Goal: Transaction & Acquisition: Download file/media

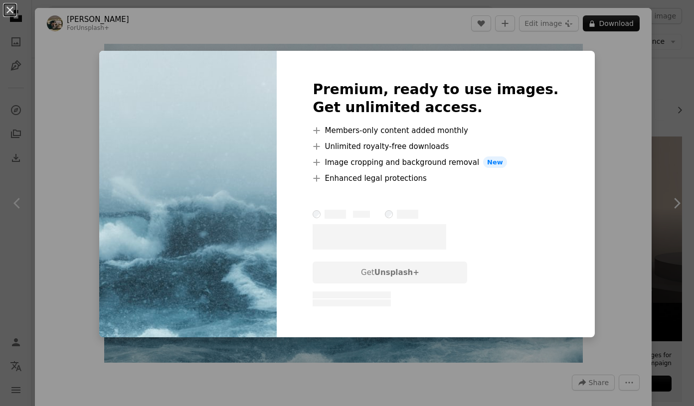
scroll to position [340, 0]
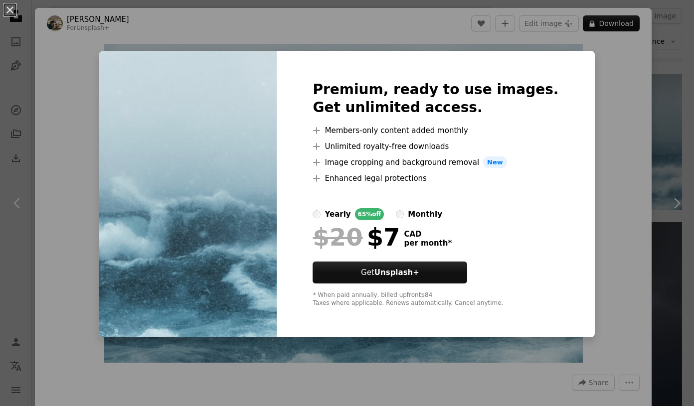
click at [615, 179] on div "An X shape Premium, ready to use images. Get unlimited access. A plus sign Memb…" at bounding box center [347, 203] width 694 height 406
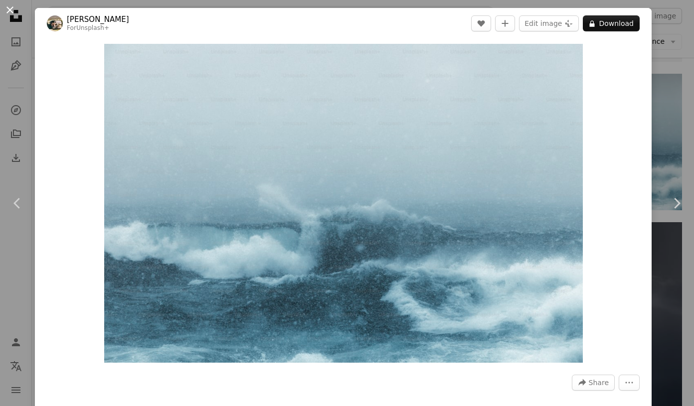
click at [9, 11] on button "An X shape" at bounding box center [10, 10] width 12 height 12
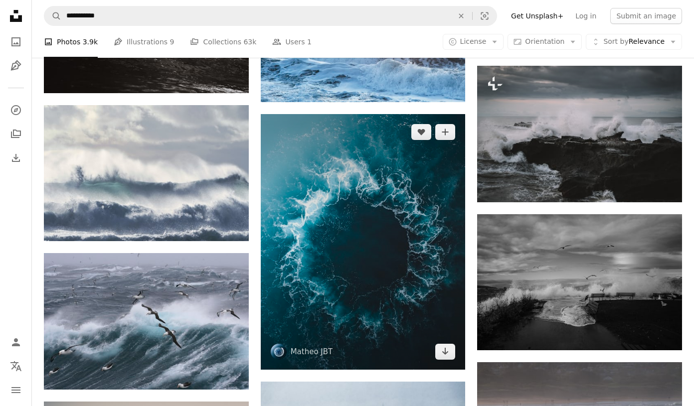
scroll to position [1096, 0]
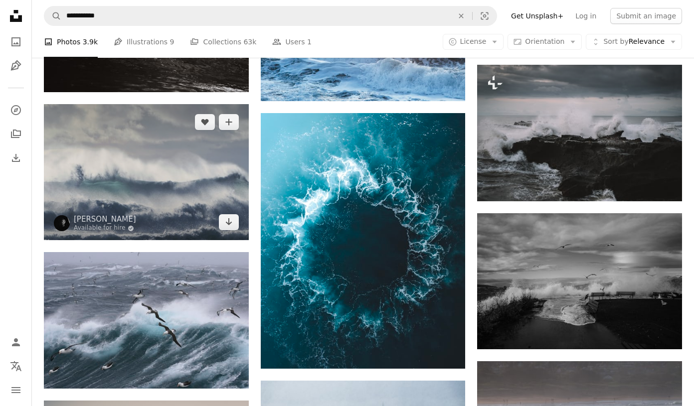
click at [104, 190] on img at bounding box center [146, 172] width 205 height 137
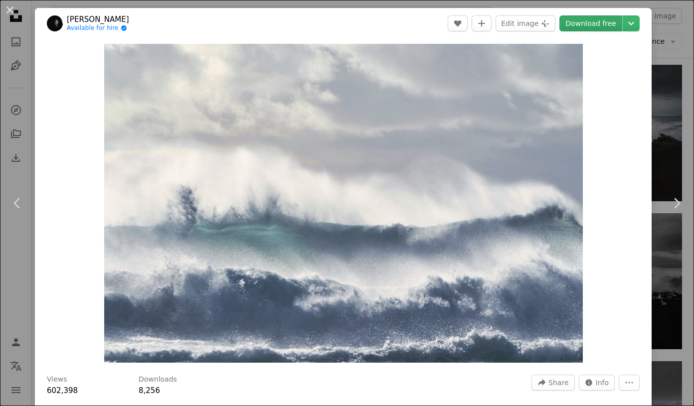
click at [618, 22] on link "Download free" at bounding box center [590, 23] width 63 height 16
